Goal: Register for event/course

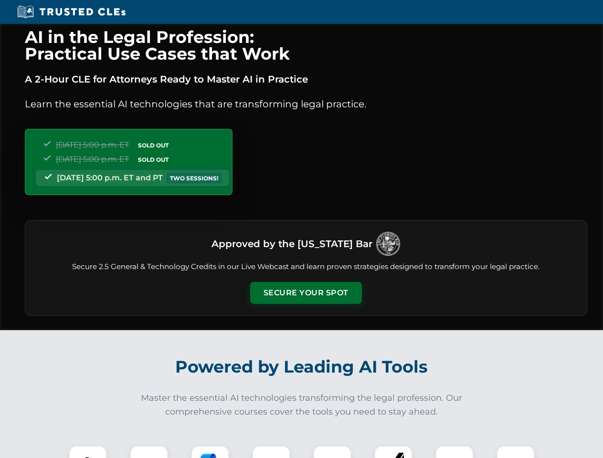
click at [305, 293] on button "Secure Your Spot" at bounding box center [306, 293] width 112 height 22
click at [88, 452] on img at bounding box center [88, 465] width 28 height 28
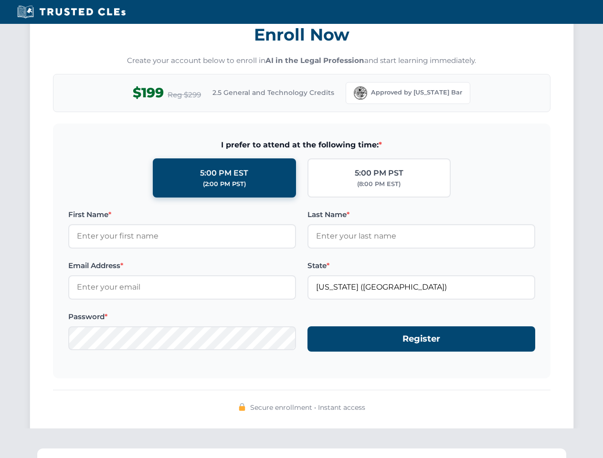
scroll to position [937, 0]
